Goal: Transaction & Acquisition: Download file/media

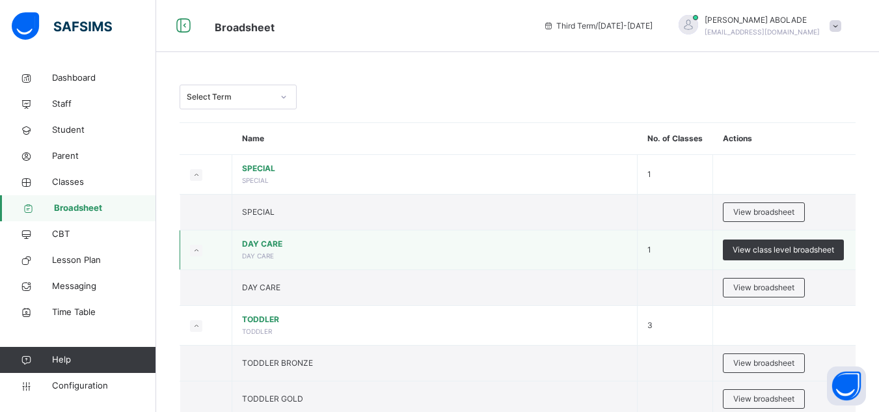
click at [576, 258] on td "DAY CARE DAY CARE" at bounding box center [434, 250] width 405 height 40
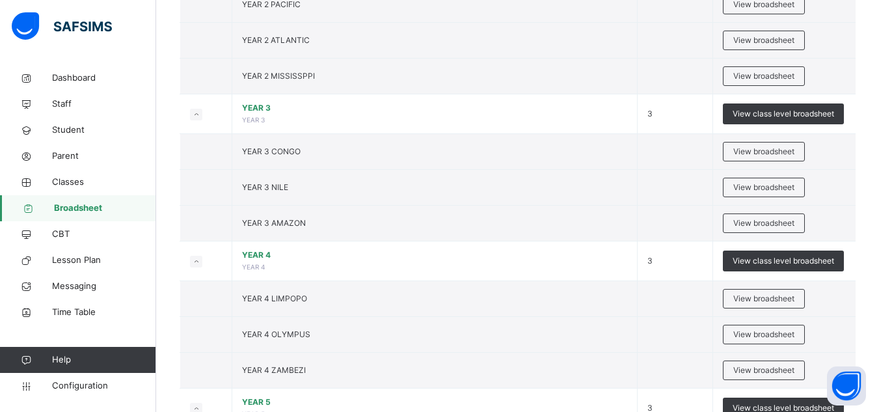
scroll to position [911, 0]
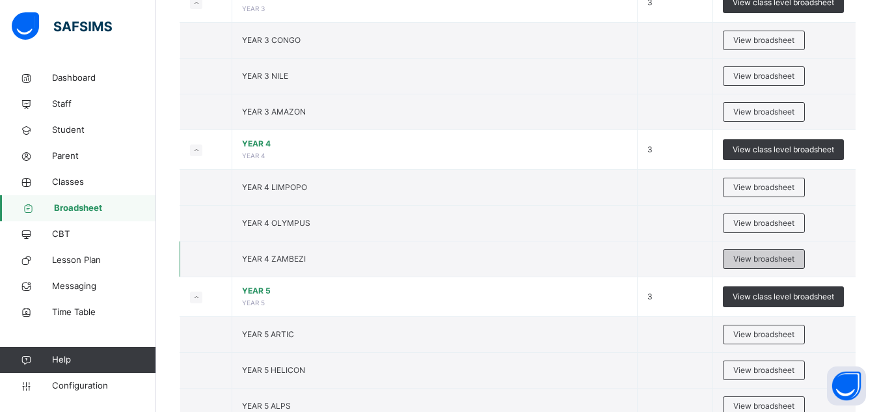
click at [771, 258] on span "View broadsheet" at bounding box center [763, 259] width 61 height 12
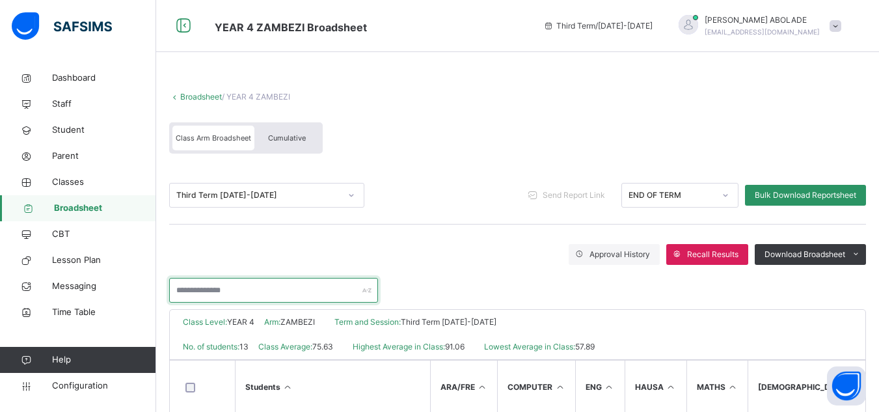
click at [253, 290] on input "text" at bounding box center [273, 290] width 209 height 25
type input "**********"
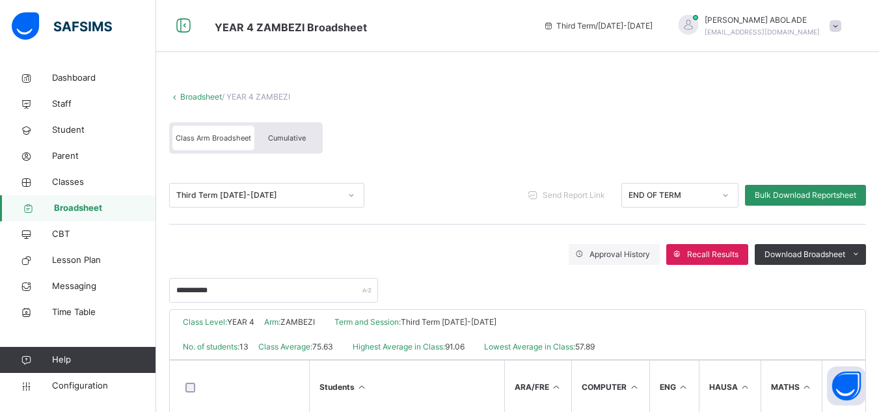
click at [508, 283] on div "**********" at bounding box center [517, 284] width 697 height 38
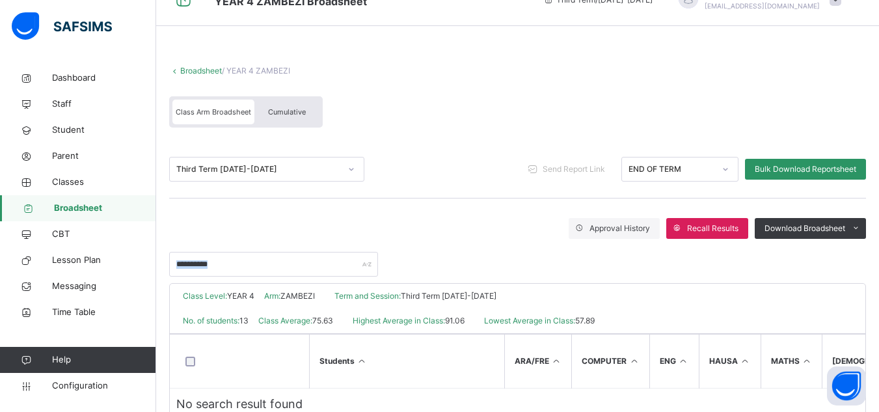
scroll to position [65, 0]
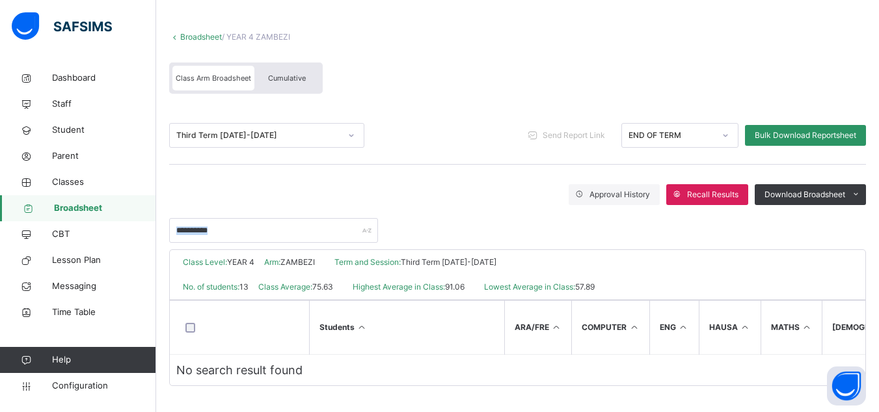
click at [96, 202] on span "Broadsheet" at bounding box center [105, 208] width 102 height 13
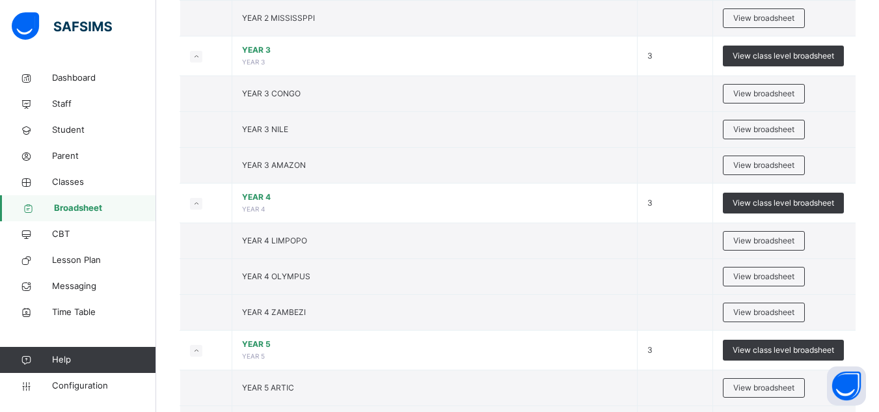
scroll to position [858, 0]
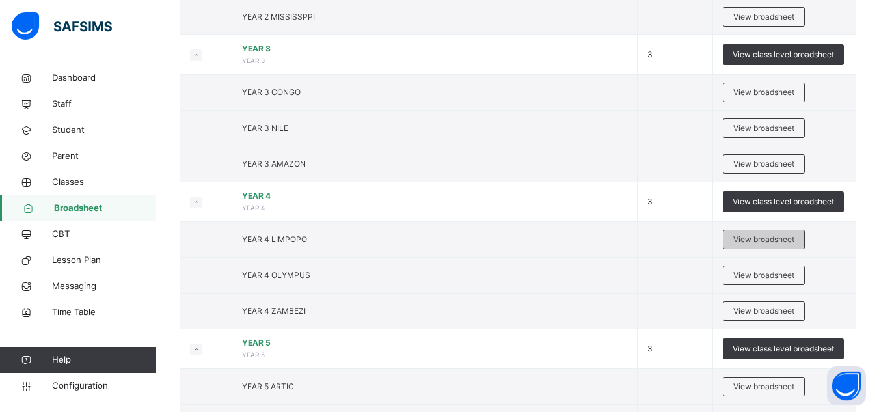
click at [781, 236] on span "View broadsheet" at bounding box center [763, 239] width 61 height 12
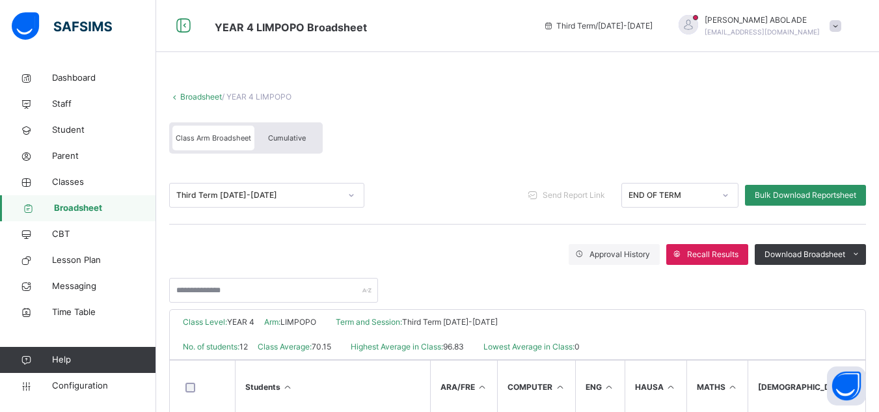
click at [93, 210] on span "Broadsheet" at bounding box center [105, 208] width 102 height 13
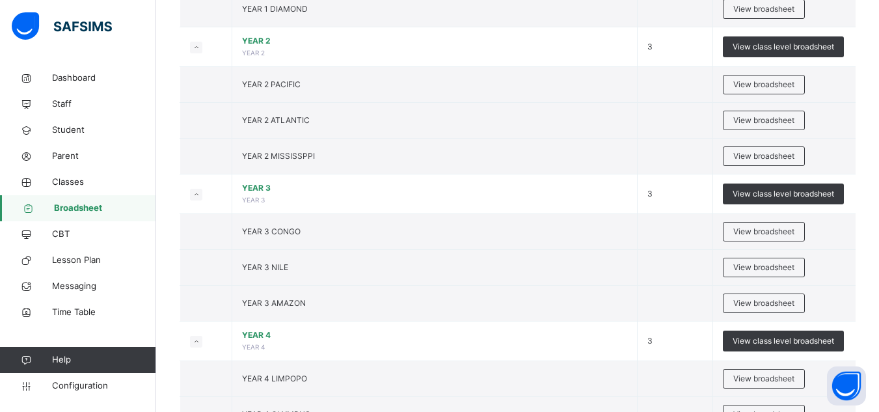
scroll to position [1079, 0]
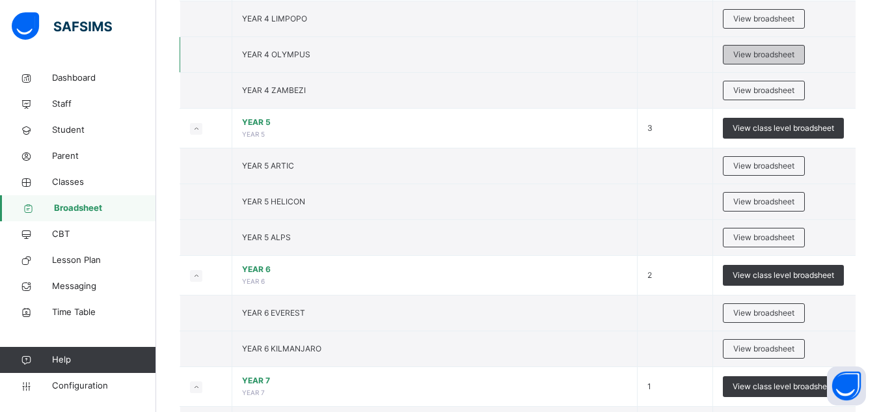
click at [749, 52] on span "View broadsheet" at bounding box center [763, 55] width 61 height 12
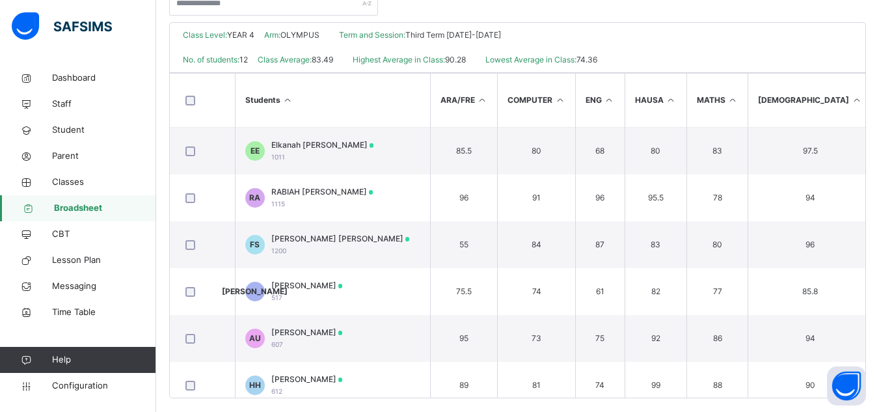
scroll to position [299, 0]
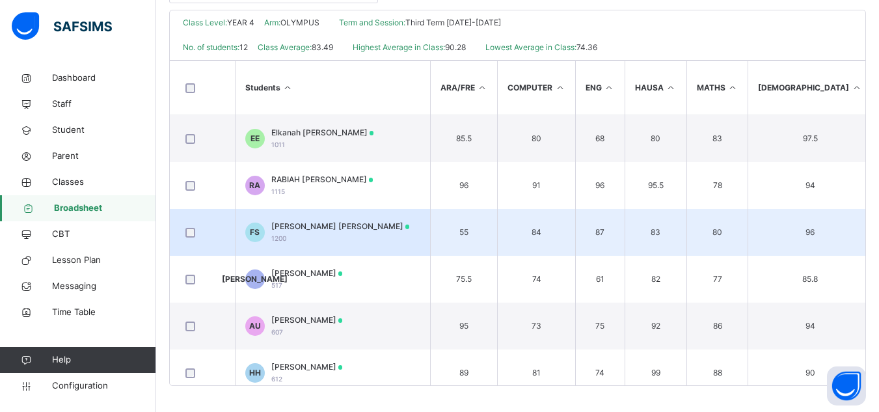
click at [372, 226] on td "FS [PERSON_NAME] [PERSON_NAME] 1200" at bounding box center [332, 232] width 195 height 47
click at [0, 0] on div "Position /undefined Final Grade Total Score Final Average No. of Subjects No. i…" at bounding box center [0, 0] width 0 height 0
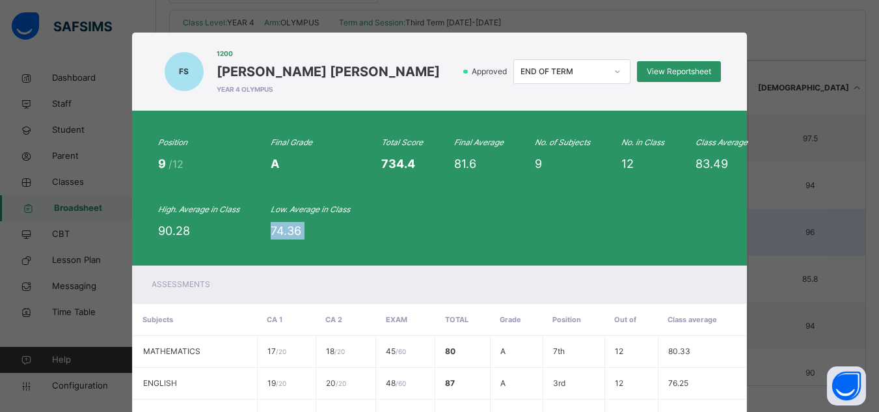
click at [372, 226] on div "Position 9 /12 Final Grade A Total Score 734.4 Final Average 81.6 No. of Subjec…" at bounding box center [439, 188] width 563 height 103
click at [666, 66] on span "View Reportsheet" at bounding box center [678, 72] width 64 height 12
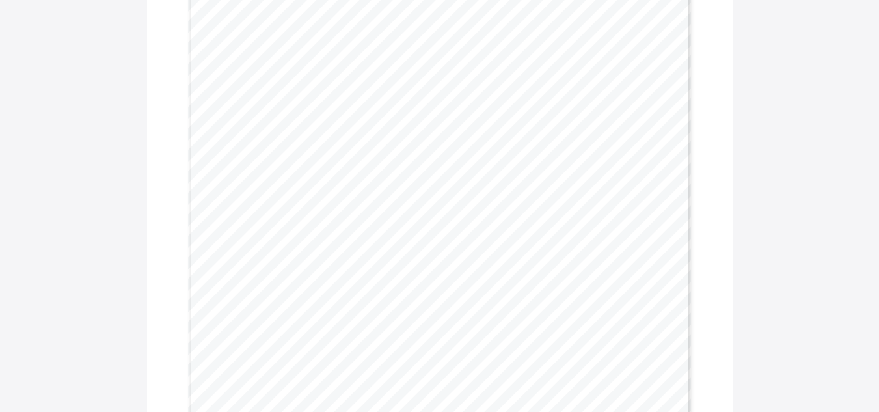
scroll to position [286, 0]
click at [712, 132] on div "Printed On: 26 Aug. 2025 PROGRESS REPORT | Third Term 2024-2025 Pupil’s Name: F…" at bounding box center [439, 188] width 585 height 712
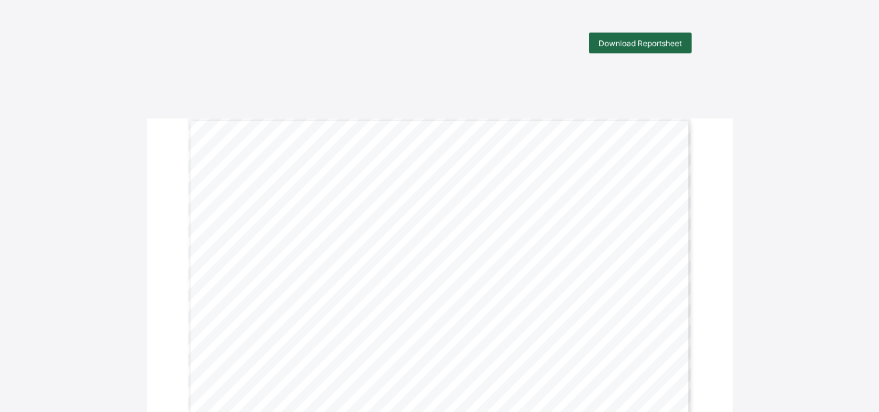
click at [646, 43] on span "Download Reportsheet" at bounding box center [639, 43] width 83 height 10
